Goal: Task Accomplishment & Management: Complete application form

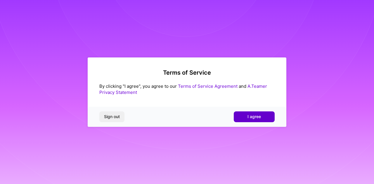
click at [262, 119] on button "I agree" at bounding box center [253, 116] width 41 height 11
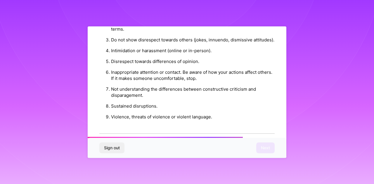
scroll to position [695, 0]
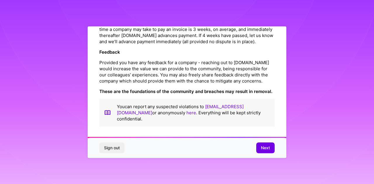
click at [264, 147] on span "Next" at bounding box center [265, 148] width 9 height 6
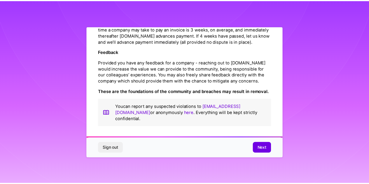
scroll to position [26, 0]
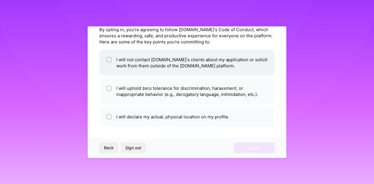
click at [154, 65] on li "I will not contact [DOMAIN_NAME]'s clients about my application or solicit work…" at bounding box center [186, 62] width 175 height 26
checkbox input "true"
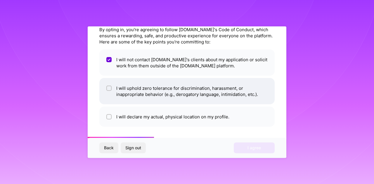
click at [154, 93] on li "I will uphold zero tolerance for discrimination, harassment, or inappropriate b…" at bounding box center [186, 91] width 175 height 26
checkbox input "true"
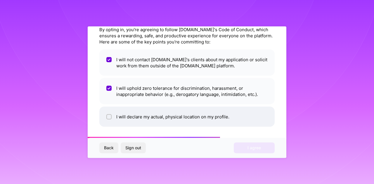
click at [154, 118] on li "I will declare my actual, physical location on my profile." at bounding box center [186, 117] width 175 height 20
checkbox input "true"
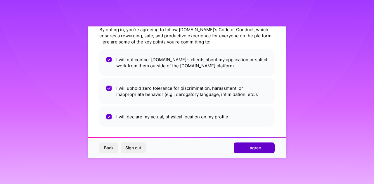
click at [259, 150] on span "I agree" at bounding box center [253, 148] width 13 height 6
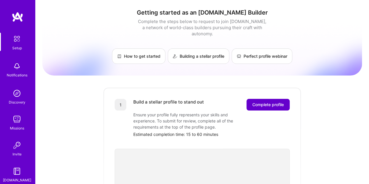
click at [282, 102] on span "Complete profile" at bounding box center [268, 105] width 32 height 6
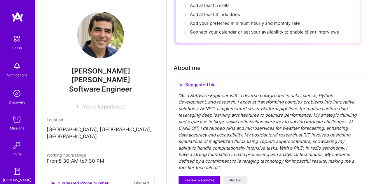
scroll to position [146, 0]
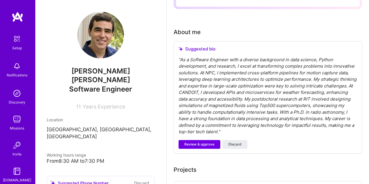
click at [212, 73] on div "" As a Software Engineer with a diverse background in data science, Python deve…" at bounding box center [268, 96] width 179 height 79
click at [208, 143] on span "Review & approve" at bounding box center [199, 144] width 30 height 5
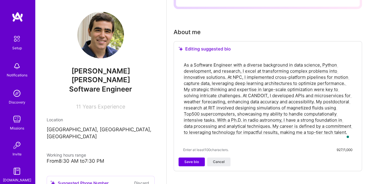
drag, startPoint x: 297, startPoint y: 63, endPoint x: 298, endPoint y: 67, distance: 3.6
click at [297, 64] on textarea "As a Software Engineer with a diverse background in data science, Python develo…" at bounding box center [267, 101] width 169 height 81
click at [294, 65] on textarea "As a Software Engineer with a diverse background in data science, Python develo…" at bounding box center [267, 101] width 169 height 81
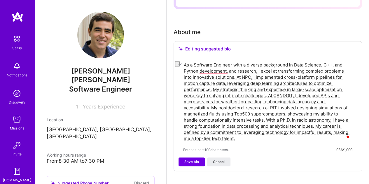
drag, startPoint x: 343, startPoint y: 64, endPoint x: 333, endPoint y: 64, distance: 9.9
click at [333, 64] on textarea "As a Software Engineer with a diverse background in Data Science, C++, and Pyth…" at bounding box center [267, 101] width 169 height 81
click at [252, 78] on textarea "As a Software Engineer with a diverse background in Data Science, C++ and Pytho…" at bounding box center [267, 101] width 169 height 81
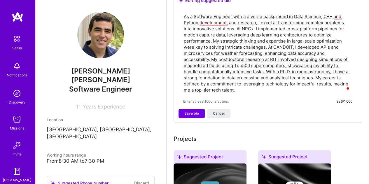
drag, startPoint x: 332, startPoint y: 71, endPoint x: 327, endPoint y: 71, distance: 4.7
click at [327, 71] on textarea "As a Software Engineer with a diverse background in Data Science, C++ and Pytho…" at bounding box center [267, 53] width 169 height 81
drag, startPoint x: 298, startPoint y: 73, endPoint x: 331, endPoint y: 69, distance: 33.5
click at [331, 69] on textarea "As a Software Engineer with a diverse background in Data Science, C++ and Pytho…" at bounding box center [267, 53] width 169 height 81
drag, startPoint x: 239, startPoint y: 91, endPoint x: 177, endPoint y: 14, distance: 99.3
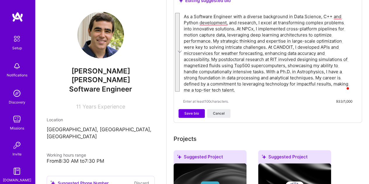
click at [177, 14] on div "Editing suggested bio As a Software Engineer with a diverse background in Data …" at bounding box center [268, 58] width 189 height 130
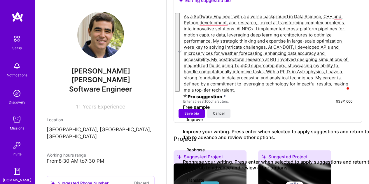
scroll to position [50, 0]
click at [233, 59] on textarea "As a Software Engineer with a diverse background in Data Science, C++ and Pytho…" at bounding box center [267, 53] width 169 height 81
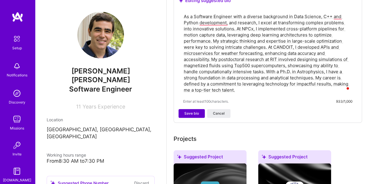
type textarea "As a Software Engineer with a diverse background in Data Science, C++ and Pytho…"
click at [196, 114] on span "Save bio" at bounding box center [191, 113] width 15 height 5
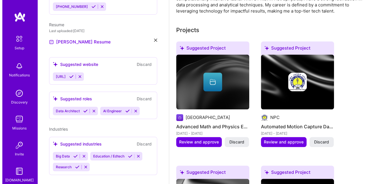
scroll to position [243, 0]
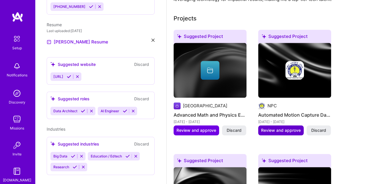
click at [276, 132] on span "Review and approve" at bounding box center [281, 131] width 40 height 6
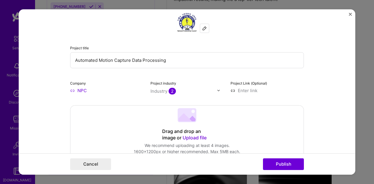
scroll to position [48, 0]
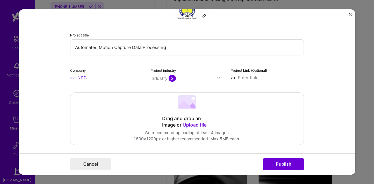
click at [80, 78] on input "NPC" at bounding box center [106, 78] width 73 height 6
click at [86, 78] on input "NPC" at bounding box center [106, 78] width 73 height 6
type input "NPCx"
click at [119, 91] on div "Add company NPCx" at bounding box center [114, 91] width 88 height 15
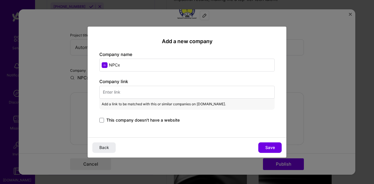
click at [135, 92] on input "text" at bounding box center [186, 92] width 175 height 13
paste input "[URL]"
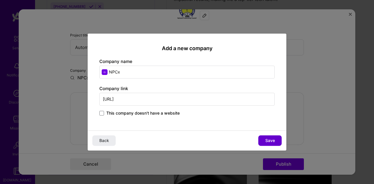
type input "[URL]"
click at [272, 139] on span "Save" at bounding box center [270, 141] width 10 height 6
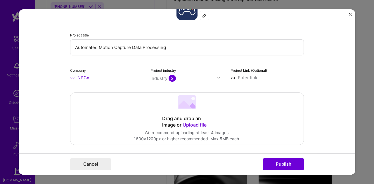
click at [218, 77] on div at bounding box center [220, 78] width 7 height 6
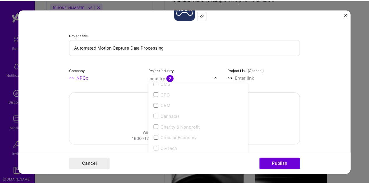
scroll to position [340, 0]
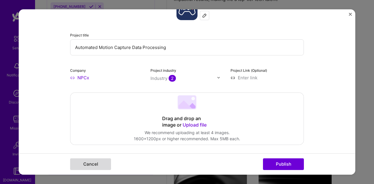
click at [74, 161] on button "Cancel" at bounding box center [90, 164] width 41 height 12
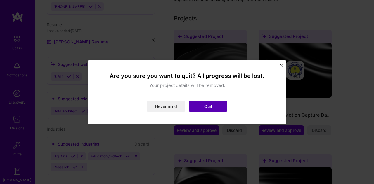
click at [209, 109] on button "Quit" at bounding box center [208, 107] width 39 height 12
